Goal: Task Accomplishment & Management: Use online tool/utility

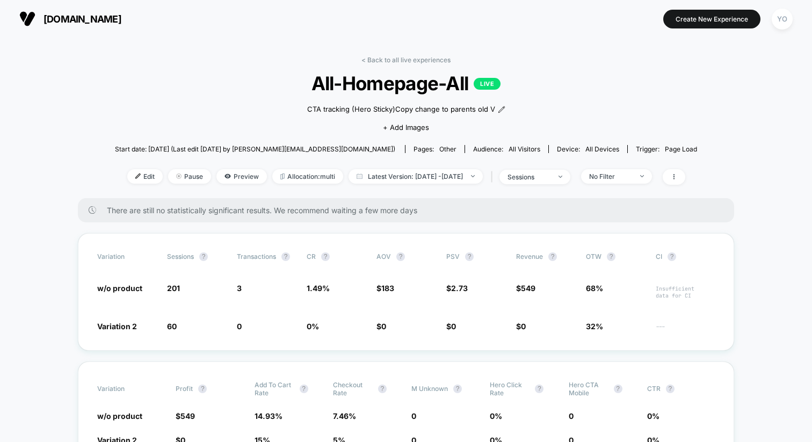
click at [72, 20] on span "[DOMAIN_NAME]" at bounding box center [82, 18] width 78 height 11
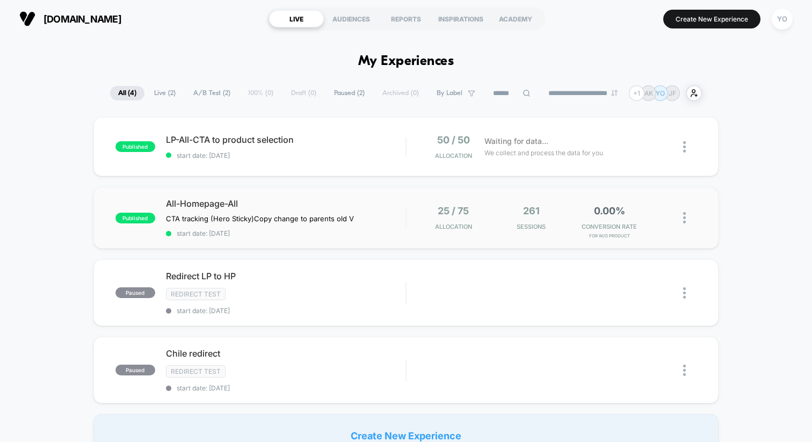
click at [271, 195] on div "published All-Homepage-All CTA tracking (Hero Sticky) Copy change to parents ol…" at bounding box center [405, 218] width 625 height 62
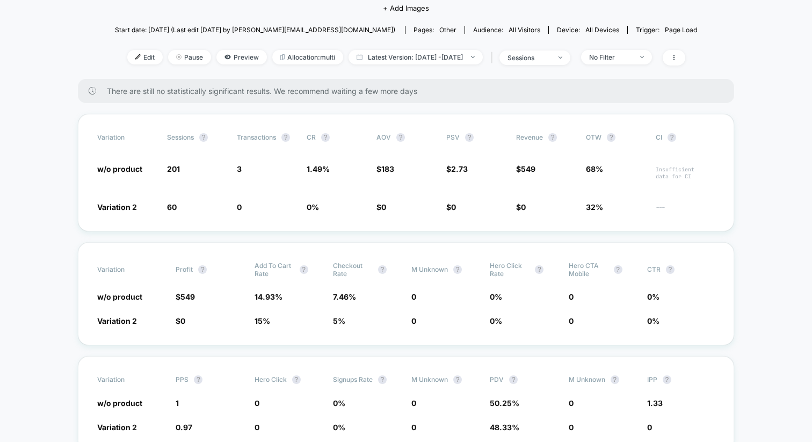
scroll to position [120, 0]
click at [234, 62] on span "Preview" at bounding box center [241, 56] width 50 height 14
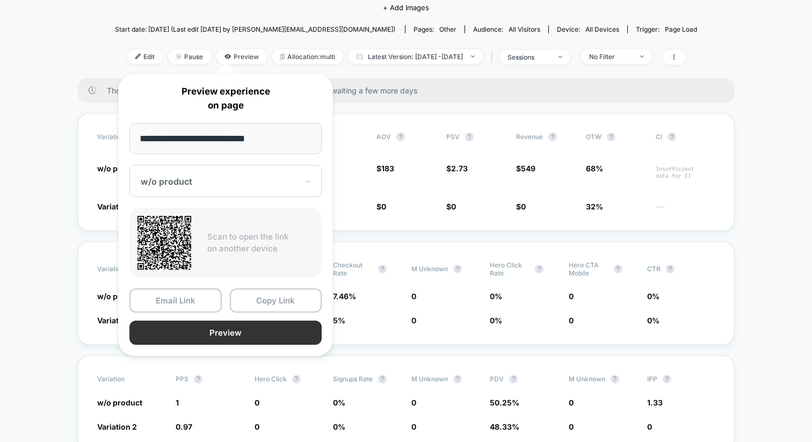
click at [215, 332] on button "Preview" at bounding box center [225, 333] width 192 height 24
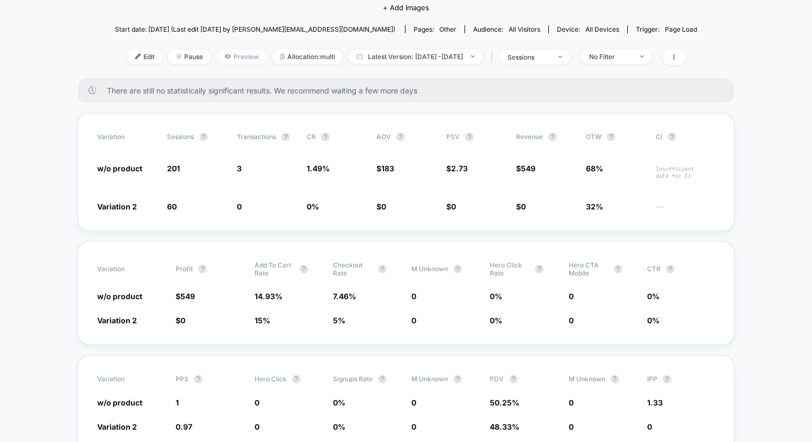
click at [224, 54] on icon at bounding box center [227, 56] width 6 height 4
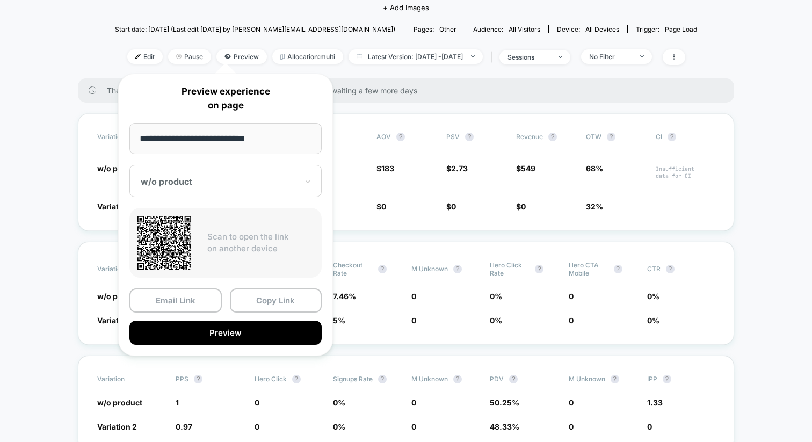
click at [221, 181] on div at bounding box center [219, 181] width 157 height 11
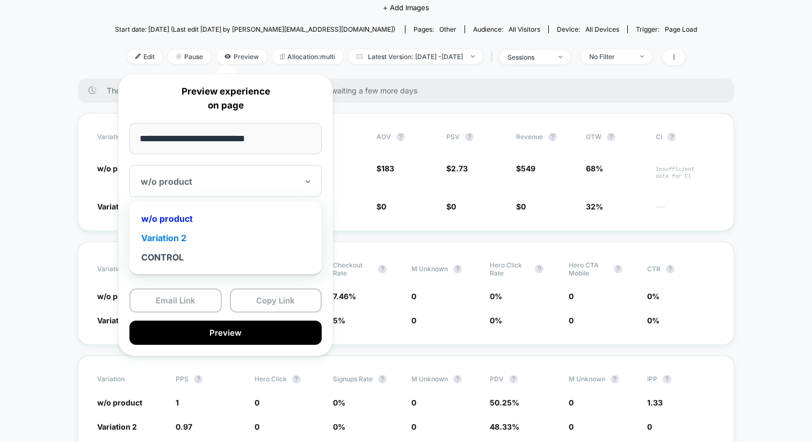
click at [209, 242] on div "Variation 2" at bounding box center [225, 237] width 181 height 19
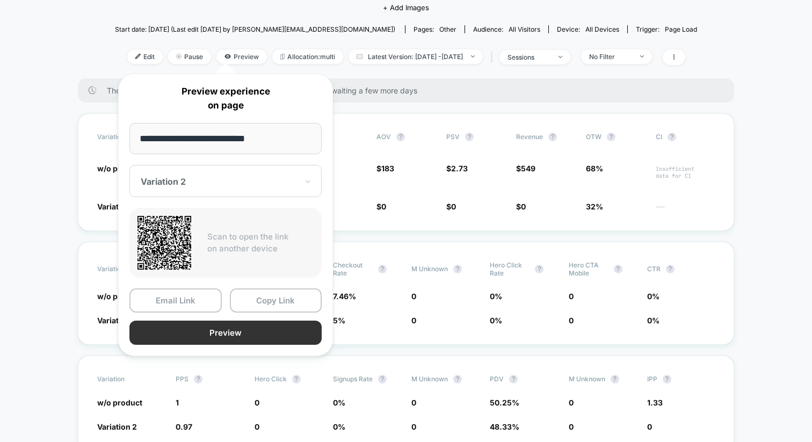
click at [214, 330] on button "Preview" at bounding box center [225, 333] width 192 height 24
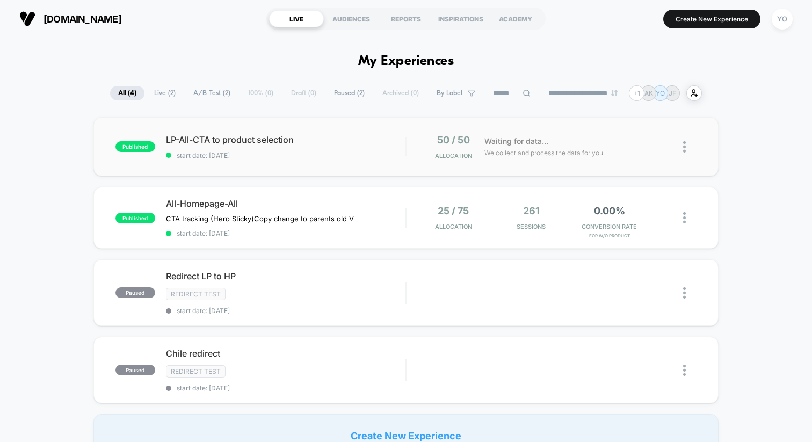
click at [191, 133] on div "published LP-All-CTA to product selection start date: [DATE] 50 / 50 Allocation…" at bounding box center [405, 146] width 625 height 59
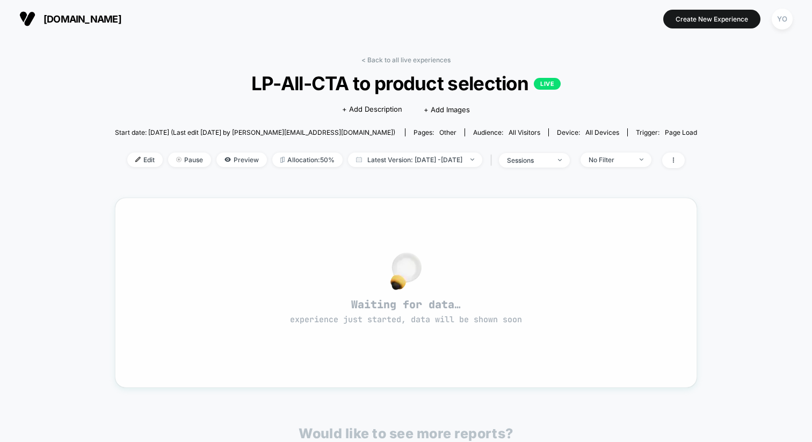
click at [402, 281] on img at bounding box center [405, 271] width 31 height 38
click at [105, 14] on span "[DOMAIN_NAME]" at bounding box center [82, 18] width 78 height 11
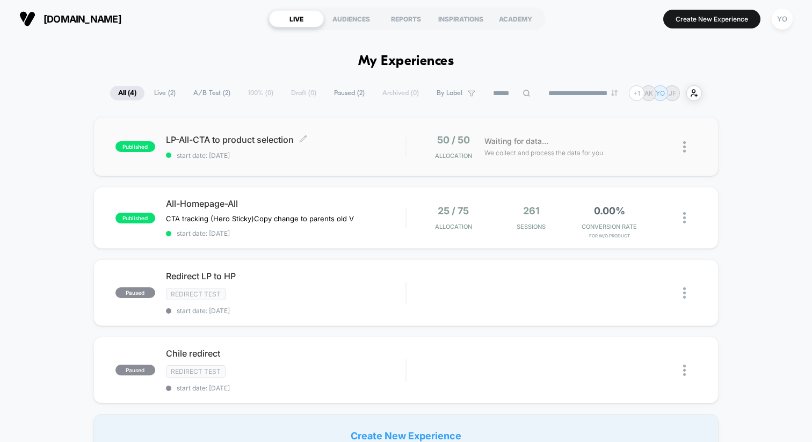
click at [374, 156] on span "start date: [DATE]" at bounding box center [285, 155] width 239 height 8
